Goal: Task Accomplishment & Management: Manage account settings

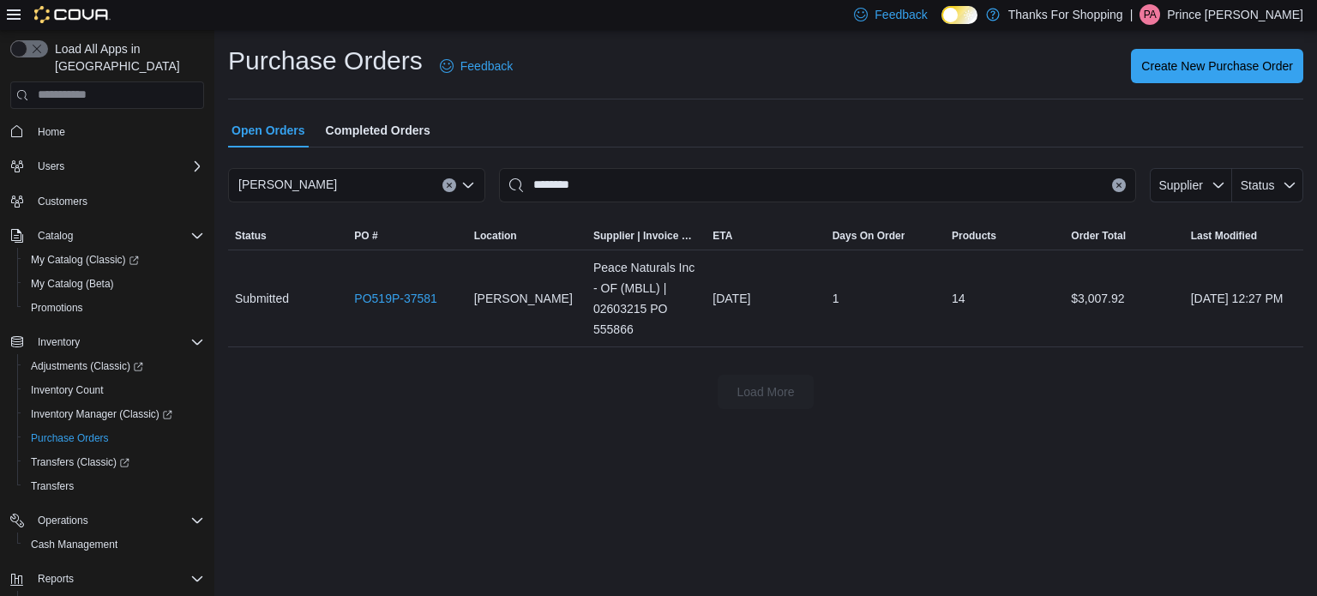
click at [1284, 14] on p "Prince [PERSON_NAME]" at bounding box center [1235, 14] width 136 height 21
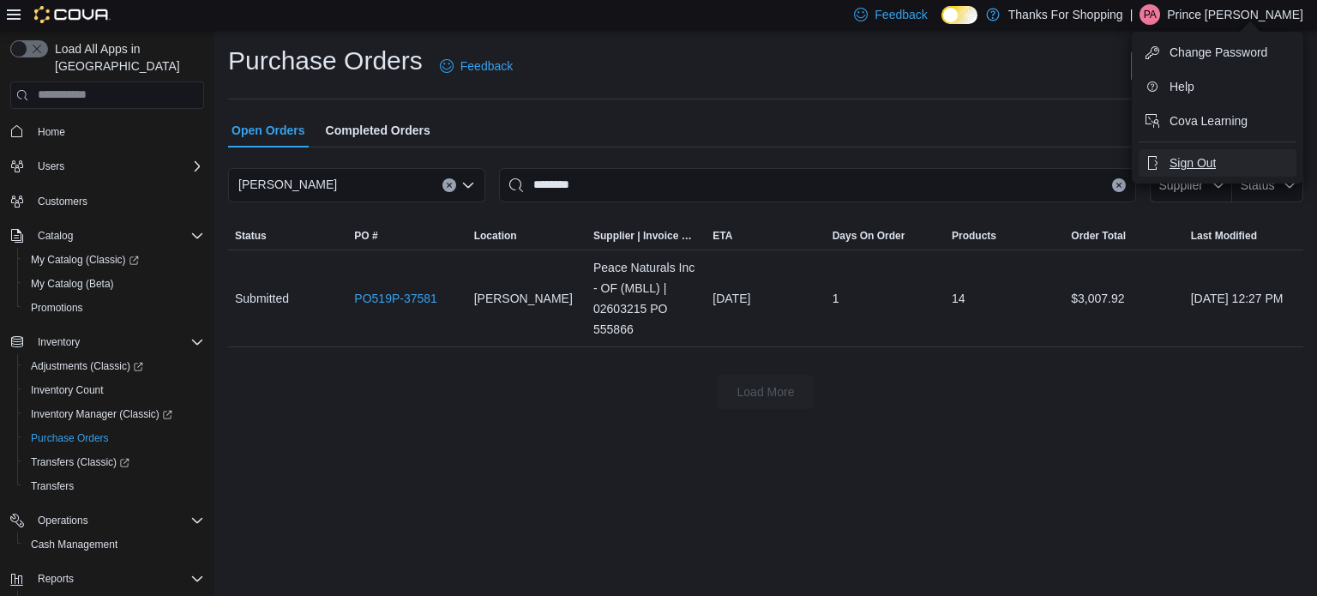
click at [1214, 161] on span "Sign Out" at bounding box center [1193, 162] width 46 height 17
